Goal: Task Accomplishment & Management: Use online tool/utility

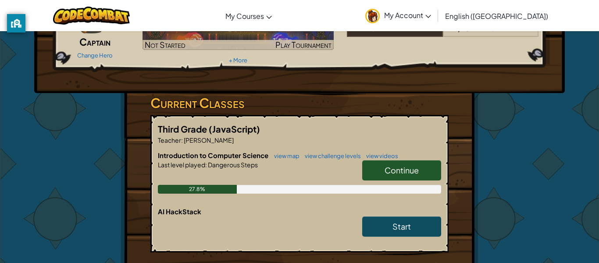
scroll to position [88, 0]
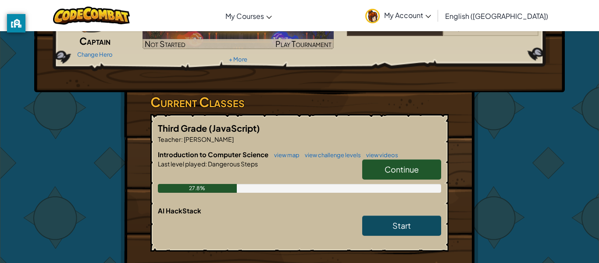
click at [412, 167] on span "Continue" at bounding box center [401, 169] width 34 height 10
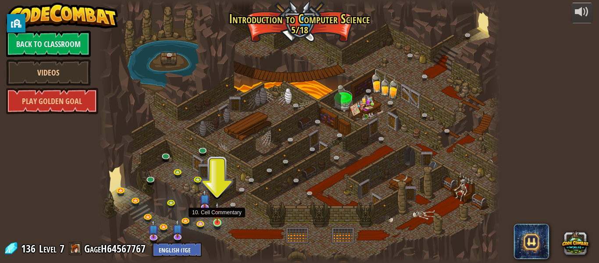
click at [216, 220] on img at bounding box center [217, 212] width 9 height 21
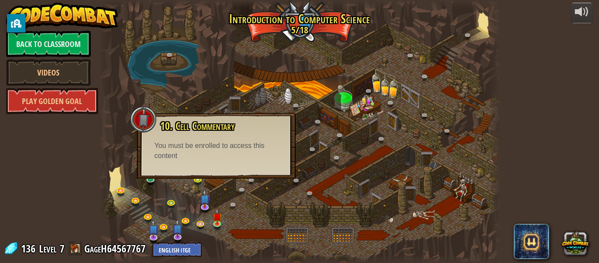
click at [193, 153] on div "You must be enrolled to access this content" at bounding box center [216, 151] width 124 height 20
click at [188, 138] on div "10. Cell Commentary Trapped in a prison cell with the famous wizard! Say the pa…" at bounding box center [216, 140] width 141 height 41
click at [169, 127] on span "10. Cell Commentary" at bounding box center [197, 125] width 75 height 15
click at [205, 206] on link at bounding box center [206, 207] width 18 height 18
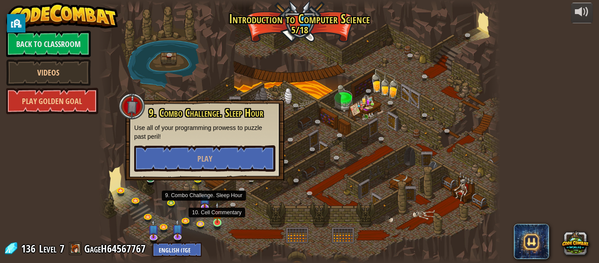
click at [218, 222] on img at bounding box center [217, 212] width 9 height 21
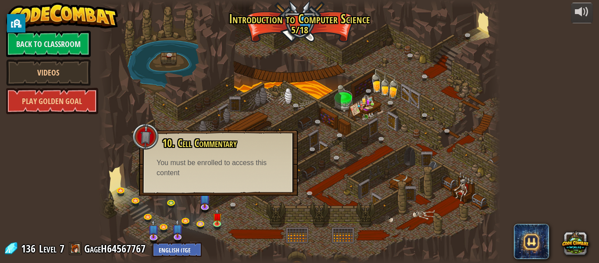
click at [186, 179] on div "10. Cell Commentary Trapped in a prison cell with the famous wizard! Say the pa…" at bounding box center [218, 163] width 159 height 66
click at [203, 209] on link at bounding box center [206, 207] width 18 height 18
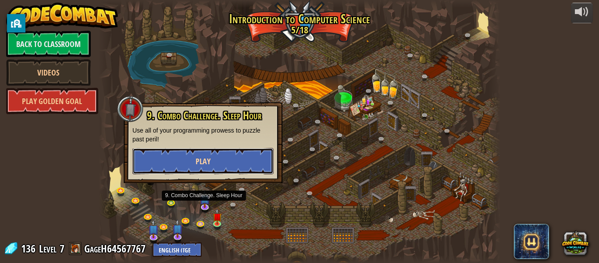
click at [234, 168] on button "Play" at bounding box center [202, 161] width 141 height 26
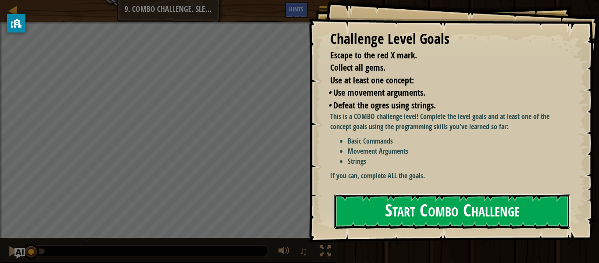
click at [427, 212] on button "Start Combo Challenge" at bounding box center [452, 211] width 236 height 35
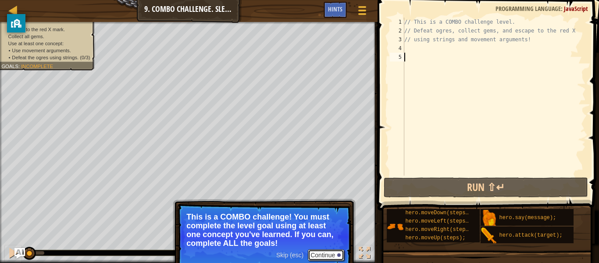
click at [338, 254] on div at bounding box center [339, 255] width 4 height 4
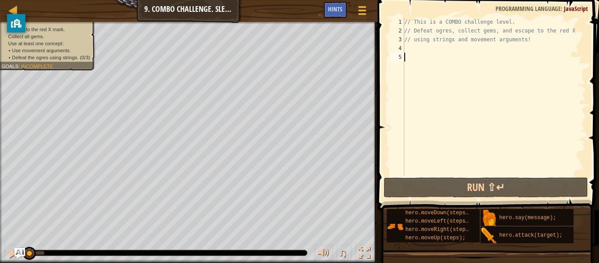
click at [405, 58] on div "// This is a COMBO challenge level. // Defeat ogres, collect gems, and escape t…" at bounding box center [493, 105] width 183 height 175
click at [405, 59] on div "// This is a COMBO challenge level. // Defeat ogres, collect gems, and escape t…" at bounding box center [493, 105] width 183 height 175
type textarea "m"
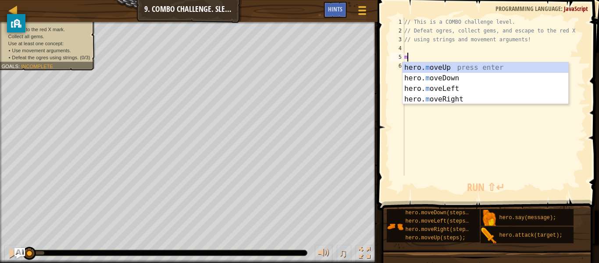
scroll to position [4, 0]
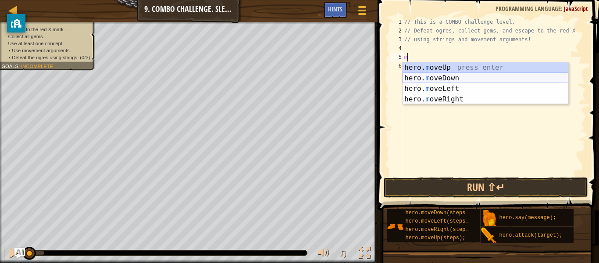
click at [449, 75] on div "hero. m oveUp press enter hero. m oveDown press enter hero. m oveLeft press ent…" at bounding box center [485, 93] width 166 height 63
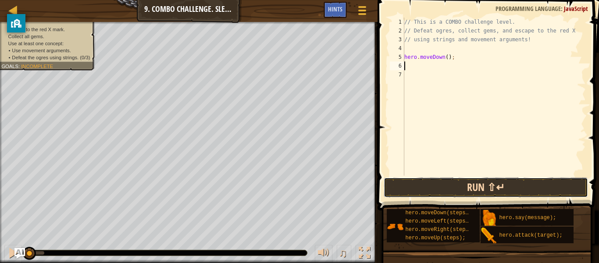
click at [472, 193] on button "Run ⇧↵" at bounding box center [486, 187] width 204 height 20
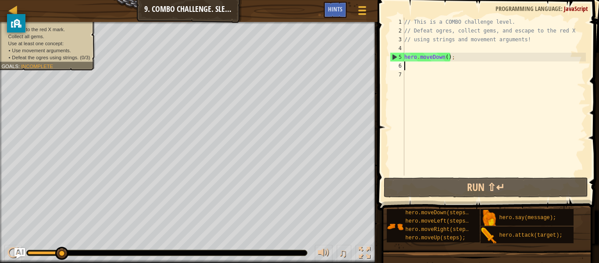
click at [410, 67] on div "// This is a COMBO challenge level. // Defeat ogres, collect gems, and escape t…" at bounding box center [493, 105] width 183 height 175
type textarea "m"
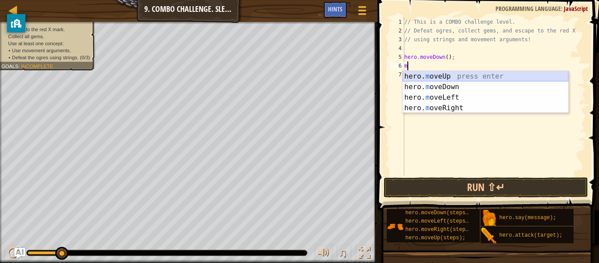
click at [451, 76] on div "hero. m oveUp press enter hero. m oveDown press enter hero. m oveLeft press ent…" at bounding box center [485, 102] width 166 height 63
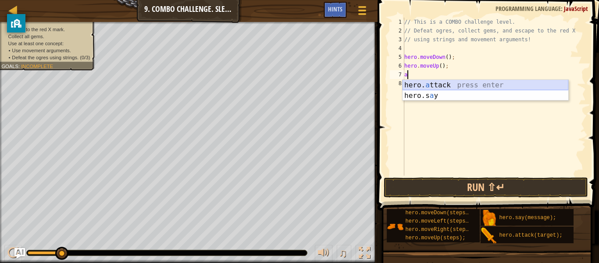
click at [461, 84] on div "hero. a ttack press enter hero.s a y press enter" at bounding box center [485, 101] width 166 height 42
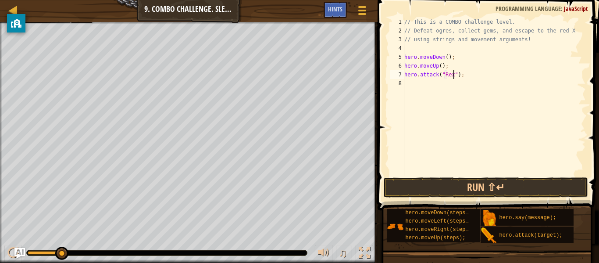
scroll to position [4, 8]
type textarea "hero.attack("Rexxar");"
click at [405, 85] on div "// This is a COMBO challenge level. // Defeat ogres, collect gems, and escape t…" at bounding box center [493, 105] width 183 height 175
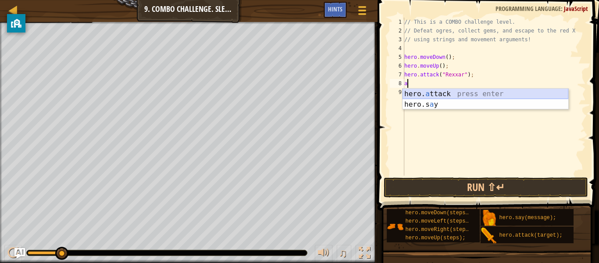
click at [424, 91] on div "hero. a ttack press enter hero.s a y press enter" at bounding box center [485, 110] width 166 height 42
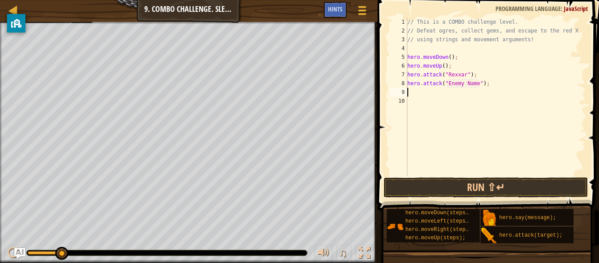
scroll to position [4, 11]
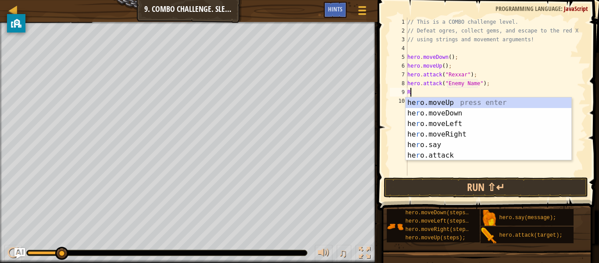
click at [477, 83] on div "// This is a COMBO challenge level. // Defeat ogres, collect gems, and escape t…" at bounding box center [495, 105] width 180 height 175
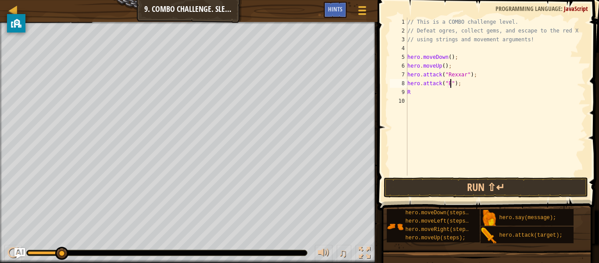
scroll to position [4, 7]
click at [416, 92] on div "// This is a COMBO challenge level. // Defeat ogres, collect gems, and escape t…" at bounding box center [495, 105] width 180 height 175
type textarea "R"
click at [446, 82] on div "// This is a COMBO challenge level. // Defeat ogres, collect gems, and escape t…" at bounding box center [495, 105] width 180 height 175
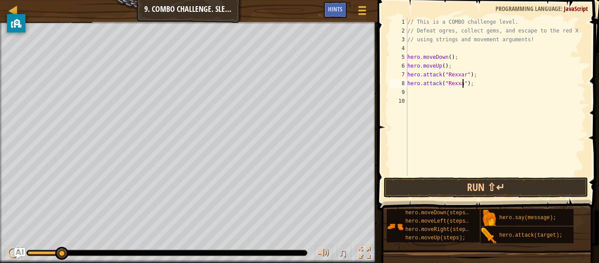
scroll to position [4, 9]
type textarea "hero.attack("Rexxar");"
click at [486, 188] on button "Run ⇧↵" at bounding box center [486, 187] width 204 height 20
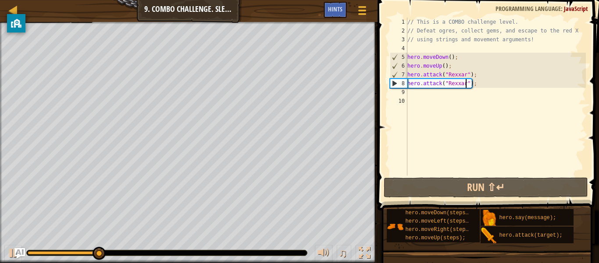
click at [411, 94] on div "// This is a COMBO challenge level. // Defeat ogres, collect gems, and escape t…" at bounding box center [495, 105] width 180 height 175
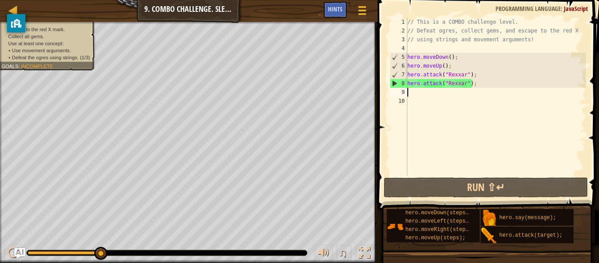
type textarea "m"
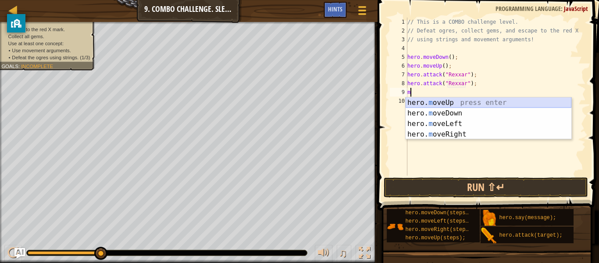
click at [442, 100] on div "hero. m oveUp press enter hero. m oveDown press enter hero. m oveLeft press ent…" at bounding box center [488, 128] width 166 height 63
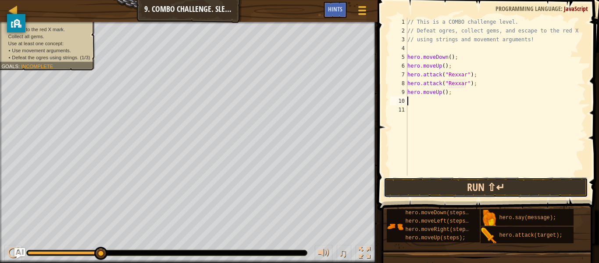
click at [431, 189] on button "Run ⇧↵" at bounding box center [486, 187] width 204 height 20
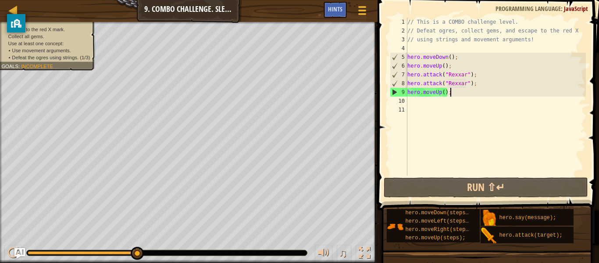
click at [450, 92] on div "// This is a COMBO challenge level. // Defeat ogres, collect gems, and escape t…" at bounding box center [495, 105] width 180 height 175
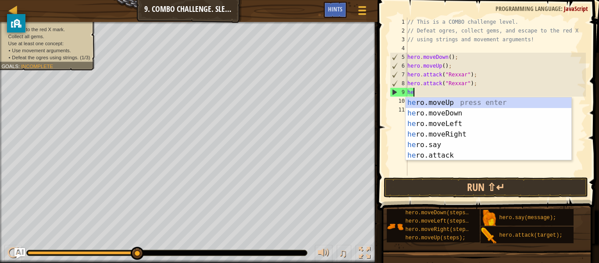
type textarea "h"
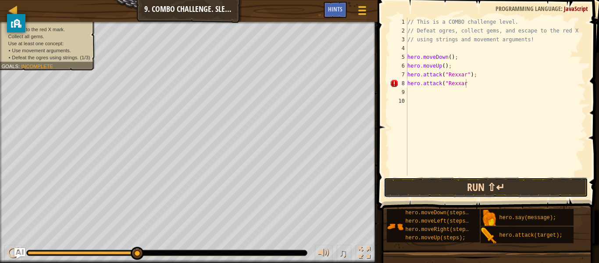
click at [481, 185] on button "Run ⇧↵" at bounding box center [486, 187] width 204 height 20
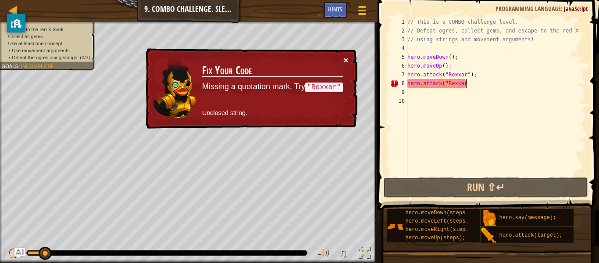
click at [347, 57] on button "×" at bounding box center [345, 59] width 5 height 9
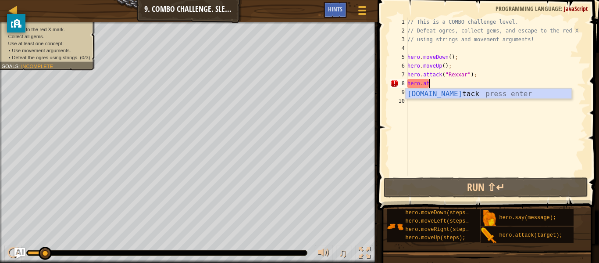
scroll to position [4, 1]
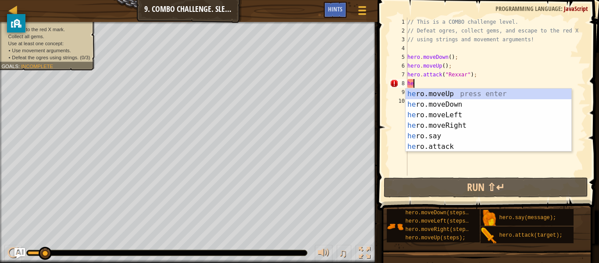
type textarea "h"
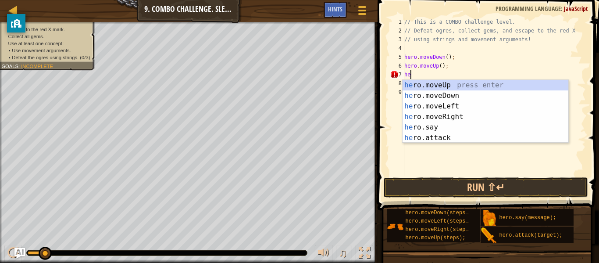
type textarea "h"
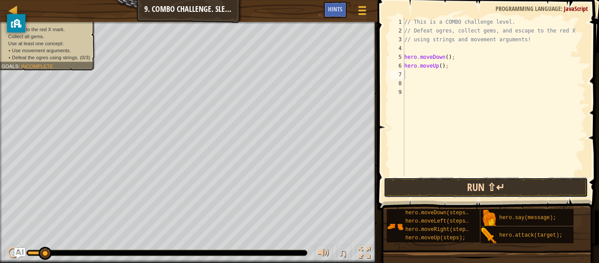
click at [480, 179] on button "Run ⇧↵" at bounding box center [486, 187] width 204 height 20
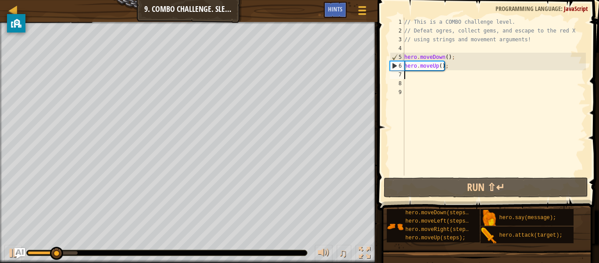
click at [443, 67] on div "// This is a COMBO challenge level. // Defeat ogres, collect gems, and escape t…" at bounding box center [493, 105] width 183 height 175
click at [440, 66] on div "// This is a COMBO challenge level. // Defeat ogres, collect gems, and escape t…" at bounding box center [493, 105] width 183 height 175
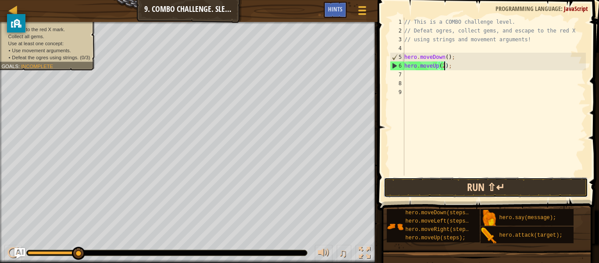
click at [501, 185] on button "Run ⇧↵" at bounding box center [486, 187] width 204 height 20
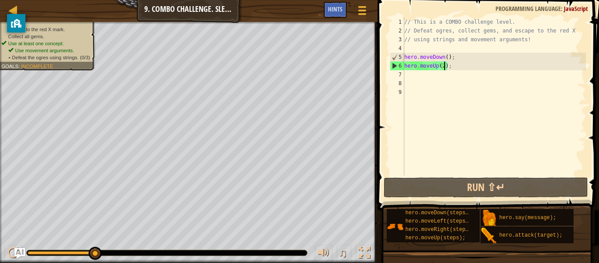
click at [403, 68] on div "6" at bounding box center [397, 65] width 14 height 9
type textarea "hero.moveUp(2);"
click at [406, 75] on div "// This is a COMBO challenge level. // Defeat ogres, collect gems, and escape t…" at bounding box center [493, 105] width 183 height 175
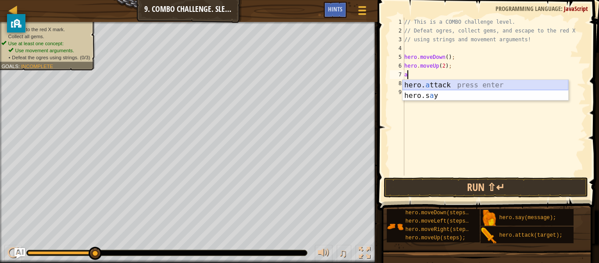
click at [430, 86] on div "hero. a ttack press enter hero.s a y press enter" at bounding box center [485, 101] width 166 height 42
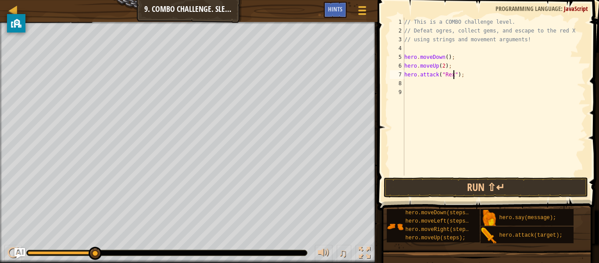
scroll to position [4, 8]
type textarea "hero.attack("Rexxar");"
click at [407, 83] on div "// This is a COMBO challenge level. // Defeat ogres, collect gems, and escape t…" at bounding box center [493, 105] width 183 height 175
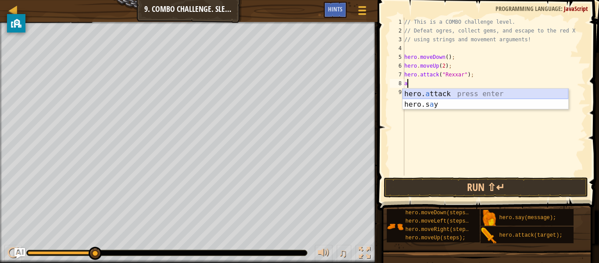
click at [427, 94] on div "hero. a ttack press enter hero.s a y press enter" at bounding box center [485, 110] width 166 height 42
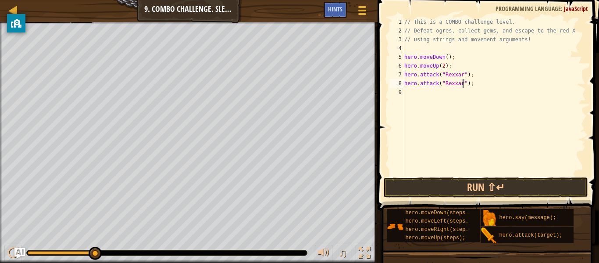
scroll to position [4, 9]
type textarea "hero.attack("Rexxar");"
click at [486, 187] on button "Run ⇧↵" at bounding box center [486, 187] width 204 height 20
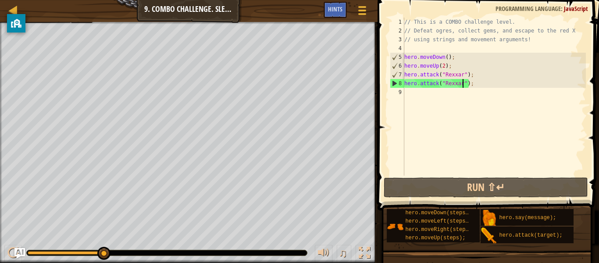
click at [405, 92] on div "// This is a COMBO challenge level. // Defeat ogres, collect gems, and escape t…" at bounding box center [493, 105] width 183 height 175
type textarea "m"
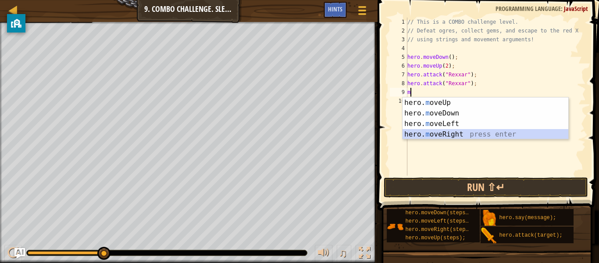
click at [473, 132] on div "hero. m oveUp press enter hero. m oveDown press enter hero. m oveLeft press ent…" at bounding box center [485, 128] width 166 height 63
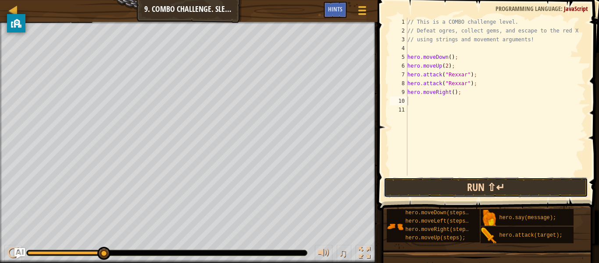
click at [490, 190] on button "Run ⇧↵" at bounding box center [486, 187] width 204 height 20
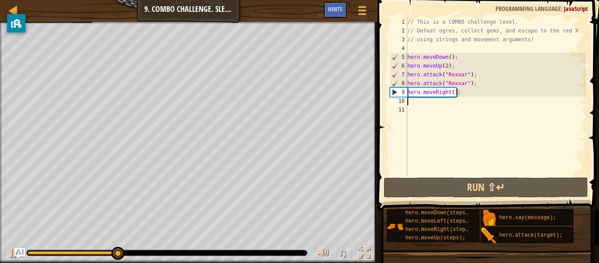
click at [409, 101] on div "// This is a COMBO challenge level. // Defeat ogres, collect gems, and escape t…" at bounding box center [495, 105] width 180 height 175
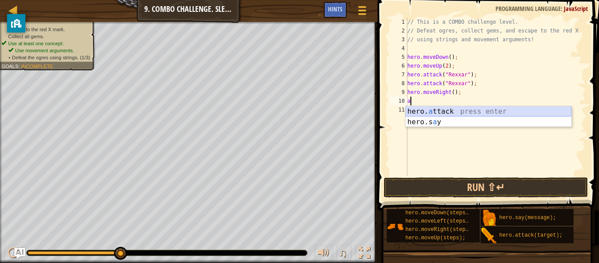
click at [437, 108] on div "hero. a ttack press enter hero.s a y press enter" at bounding box center [488, 127] width 166 height 42
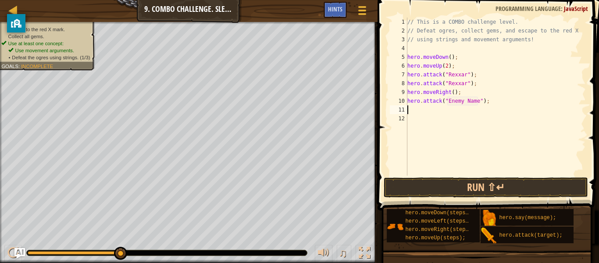
click at [474, 99] on div "// This is a COMBO challenge level. // Defeat ogres, collect gems, and escape t…" at bounding box center [495, 105] width 180 height 175
click at [479, 100] on div "// This is a COMBO challenge level. // Defeat ogres, collect gems, and escape t…" at bounding box center [495, 105] width 180 height 175
type textarea "hero.attack("[PERSON_NAME]");"
click at [407, 109] on div "11" at bounding box center [399, 109] width 18 height 9
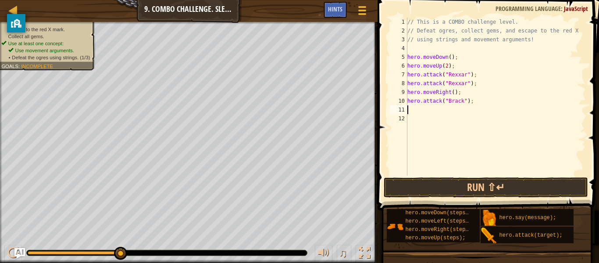
scroll to position [4, 0]
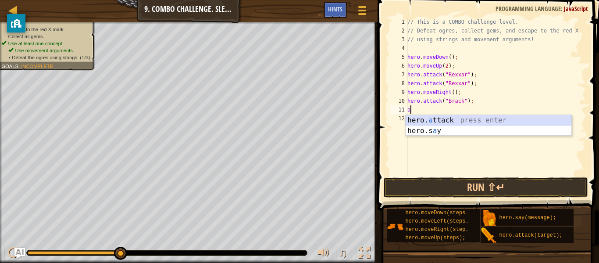
click at [436, 118] on div "hero. a ttack press enter hero.s a y press enter" at bounding box center [488, 136] width 166 height 42
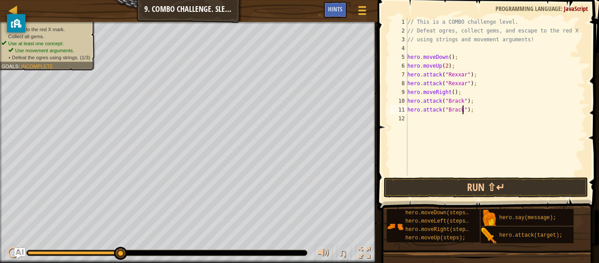
scroll to position [4, 8]
type textarea "hero.attack("[PERSON_NAME]");"
click at [485, 186] on button "Run ⇧↵" at bounding box center [486, 187] width 204 height 20
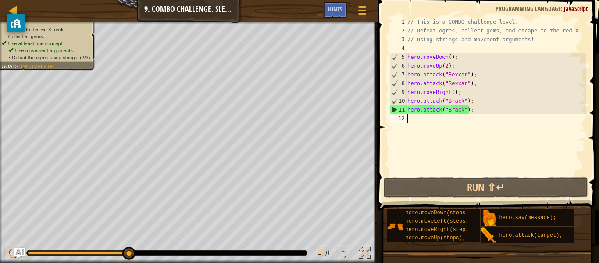
click at [420, 121] on div "// This is a COMBO challenge level. // Defeat ogres, collect gems, and escape t…" at bounding box center [495, 105] width 180 height 175
type textarea "m"
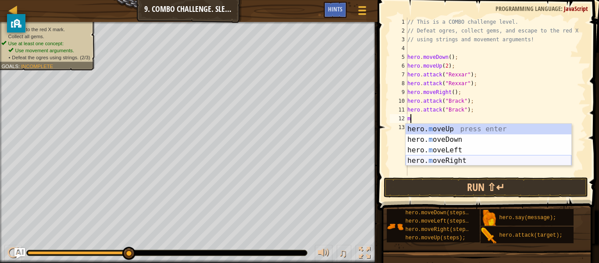
click at [461, 157] on div "hero. m oveUp press enter hero. m oveDown press enter hero. m oveLeft press ent…" at bounding box center [488, 155] width 166 height 63
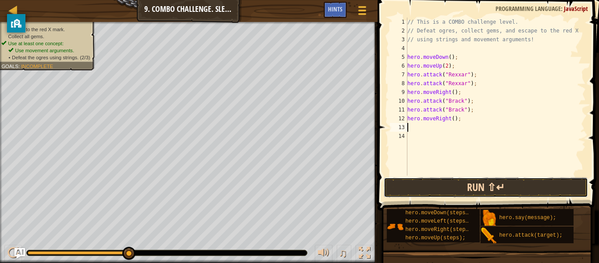
click at [476, 184] on button "Run ⇧↵" at bounding box center [486, 187] width 204 height 20
